Goal: Information Seeking & Learning: Learn about a topic

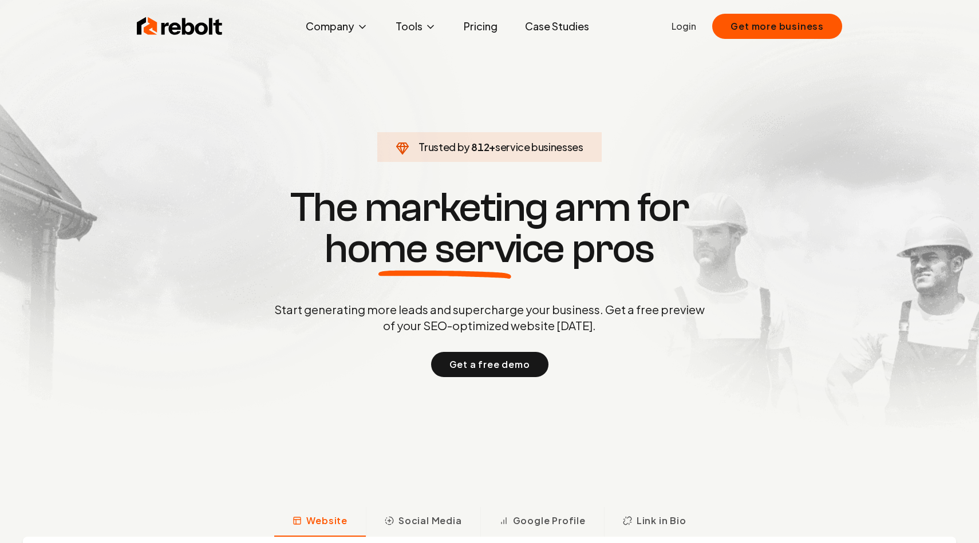
click at [470, 27] on link "Pricing" at bounding box center [480, 26] width 52 height 23
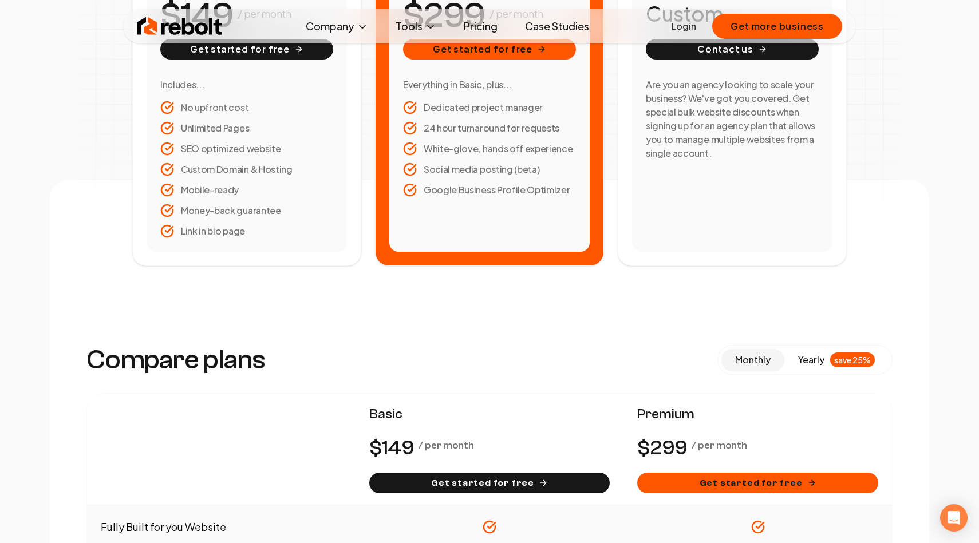
scroll to position [185, 0]
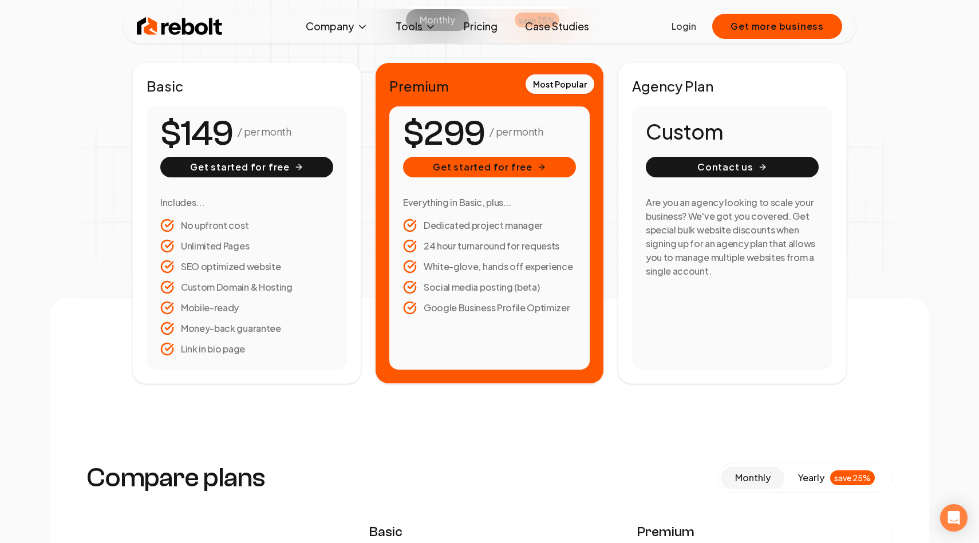
click at [191, 23] on img at bounding box center [180, 26] width 86 height 23
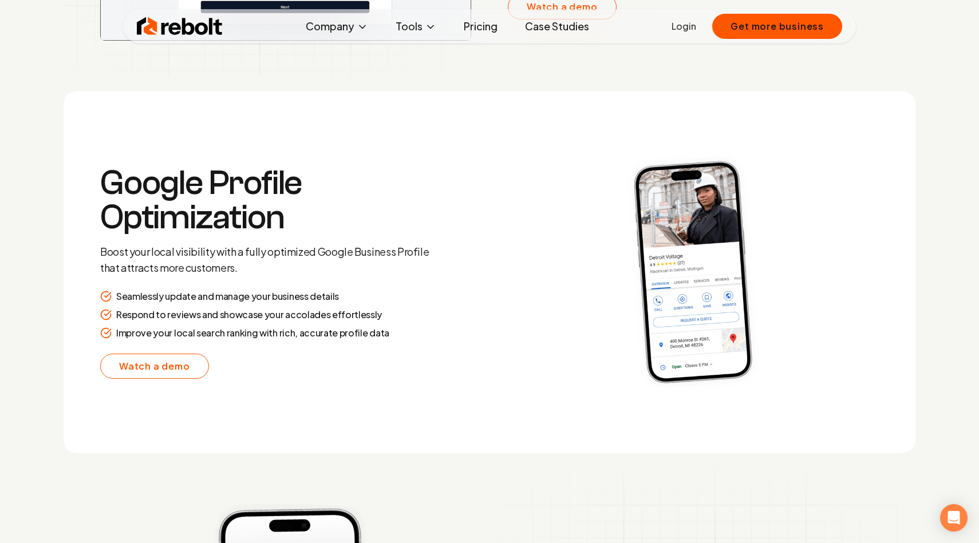
scroll to position [2231, 0]
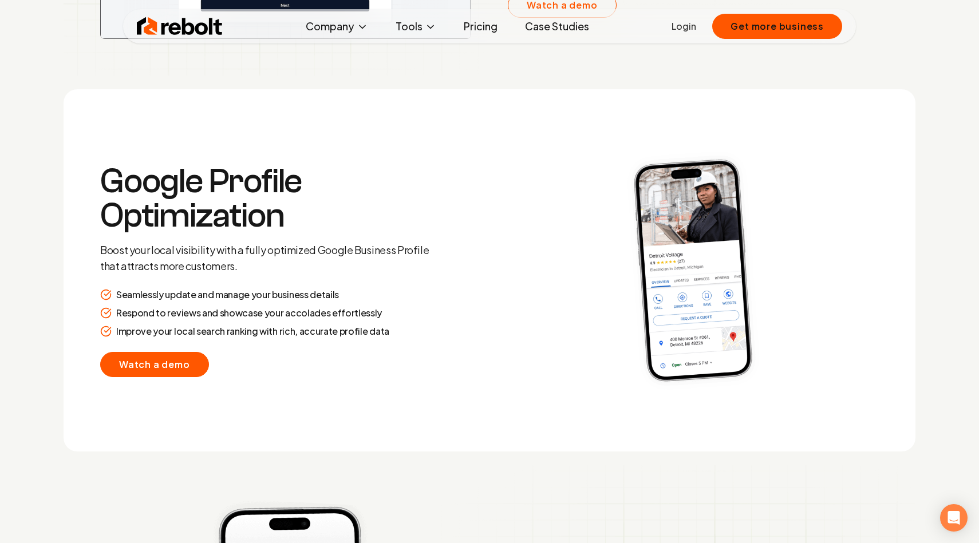
click at [142, 365] on link "Watch a demo" at bounding box center [154, 364] width 109 height 25
click at [443, 107] on section "Google Profile Optimization Boost your local visibility with a fully optimized …" at bounding box center [490, 270] width 852 height 362
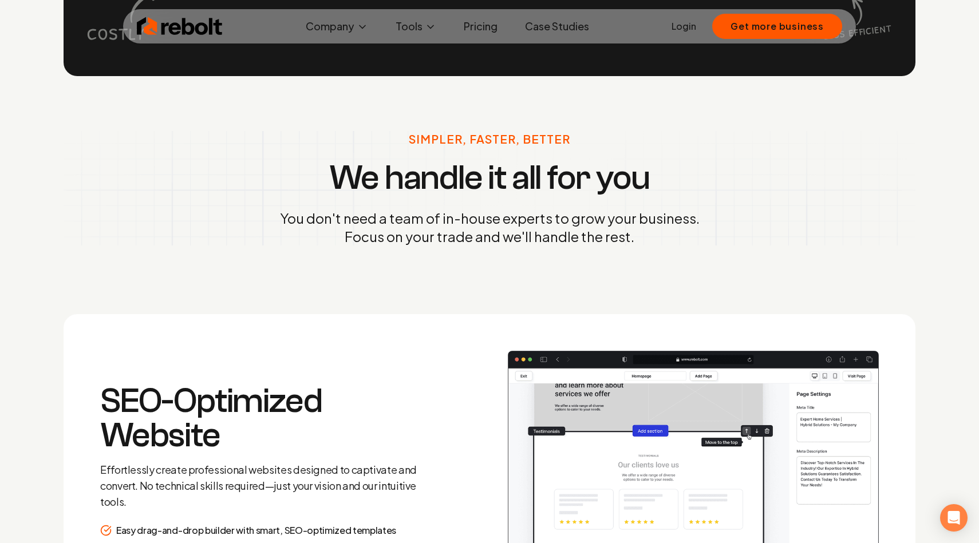
scroll to position [1201, 0]
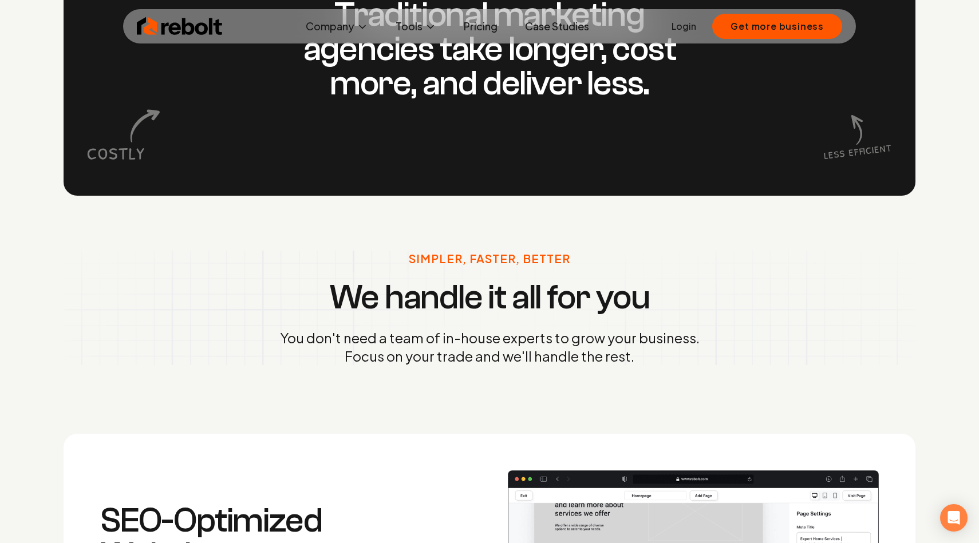
click at [199, 25] on img at bounding box center [180, 26] width 86 height 23
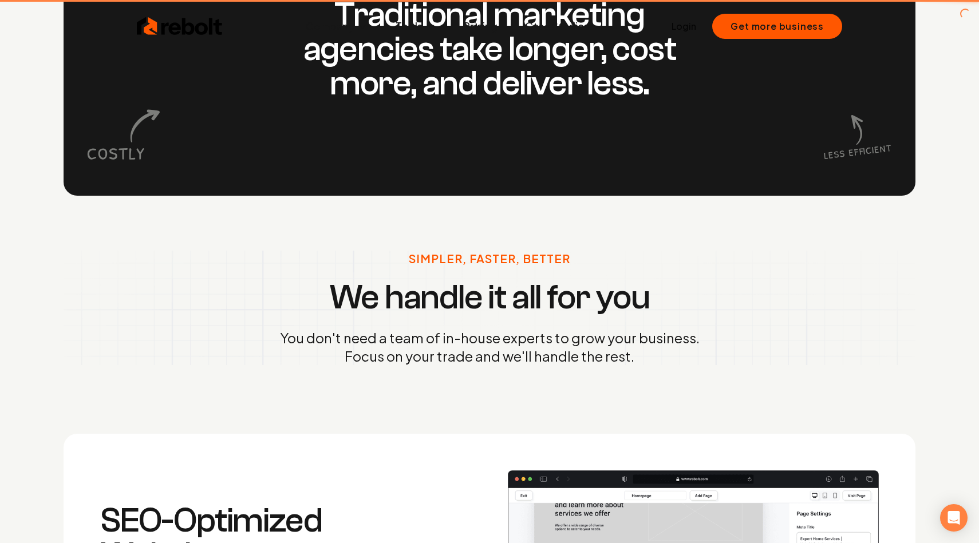
scroll to position [0, 0]
